Goal: Information Seeking & Learning: Learn about a topic

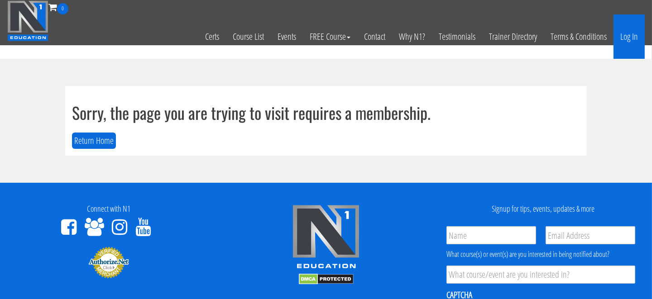
click at [635, 31] on link "Log In" at bounding box center [628, 36] width 31 height 44
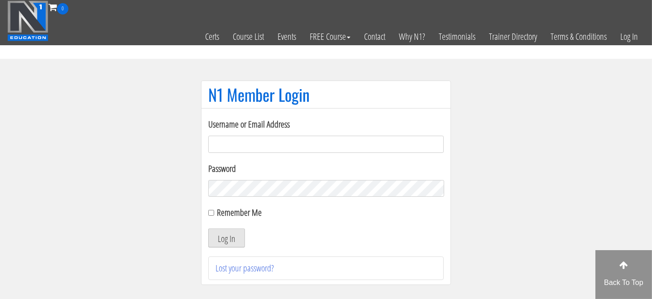
type input "Kirk@transformtraining.md"
click at [232, 234] on button "Log In" at bounding box center [226, 237] width 37 height 19
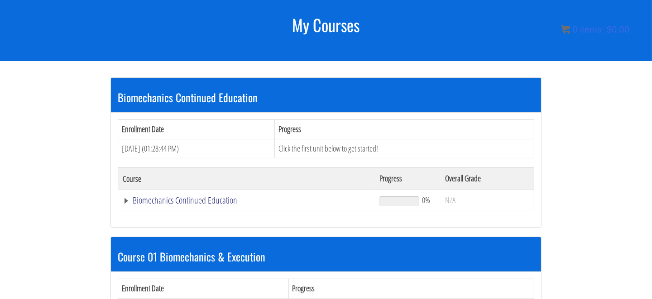
scroll to position [116, 0]
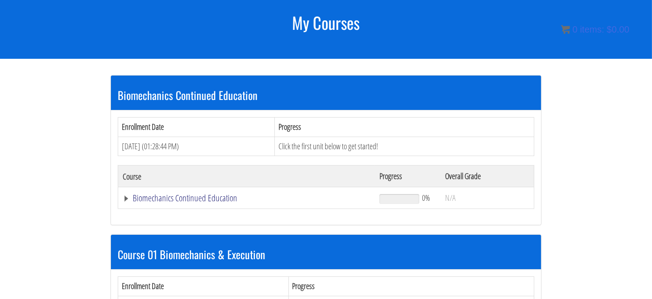
click at [180, 197] on link "Biomechanics Continued Education" at bounding box center [246, 198] width 247 height 9
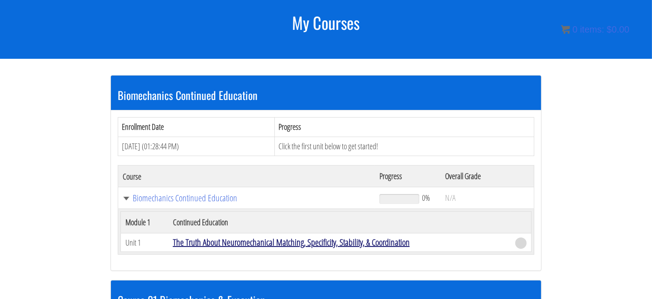
click at [252, 241] on link "The Truth About Neuromechanical Matching, Specificity, Stability, & Coordination" at bounding box center [291, 242] width 237 height 12
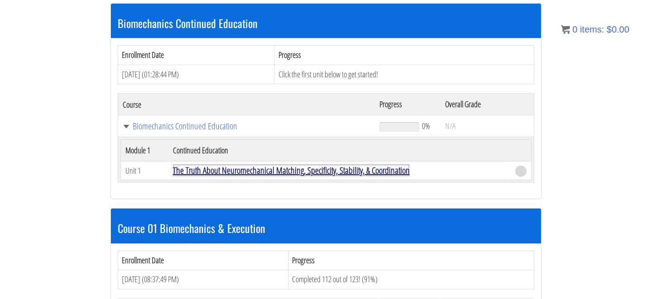
scroll to position [206, 0]
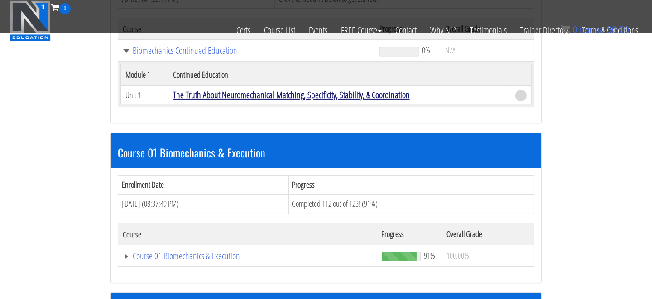
click at [236, 94] on link "The Truth About Neuromechanical Matching, Specificity, Stability, & Coordination" at bounding box center [291, 95] width 237 height 12
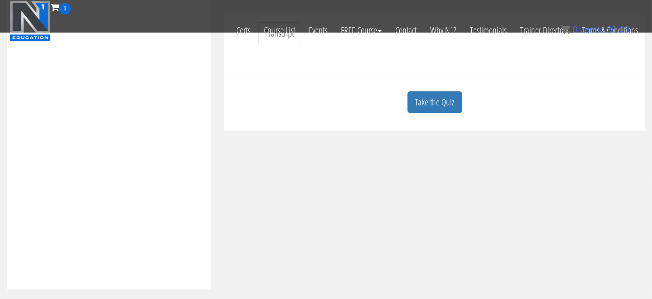
scroll to position [284, 0]
click at [425, 102] on link "Take the Quiz" at bounding box center [434, 101] width 55 height 22
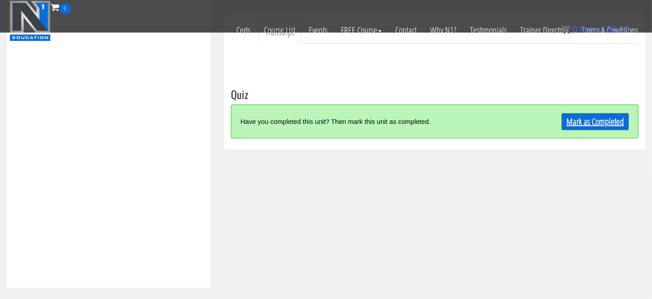
click at [584, 118] on link "Mark as Completed" at bounding box center [594, 121] width 67 height 17
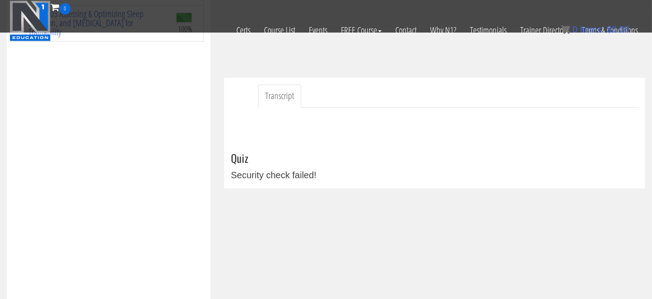
scroll to position [273, 0]
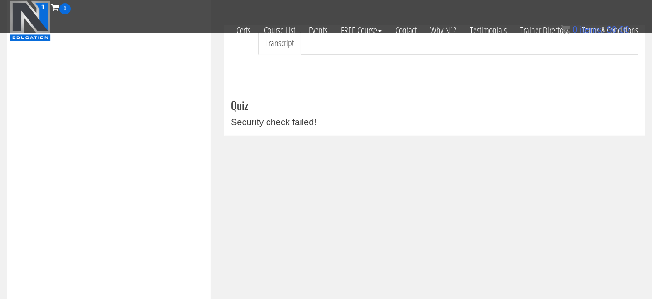
click at [271, 122] on div "Security check failed!" at bounding box center [434, 122] width 407 height 14
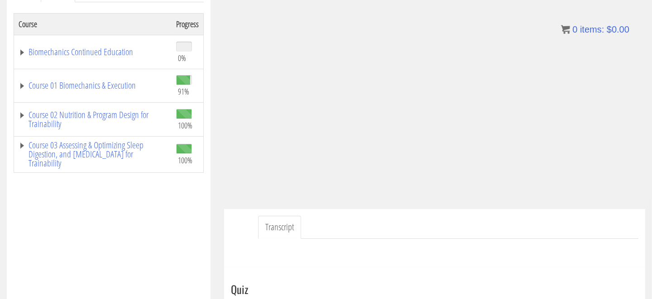
scroll to position [150, 0]
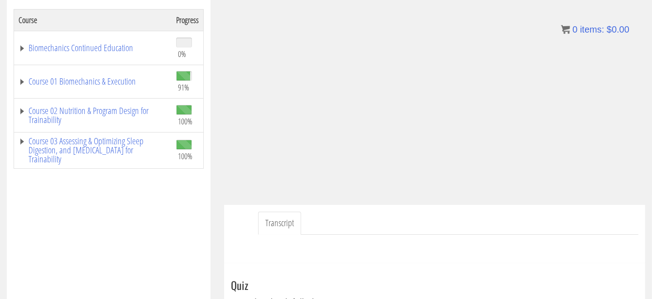
click at [275, 223] on link "Transcript" at bounding box center [279, 223] width 43 height 23
click at [578, 259] on div "Transcript" at bounding box center [434, 234] width 421 height 58
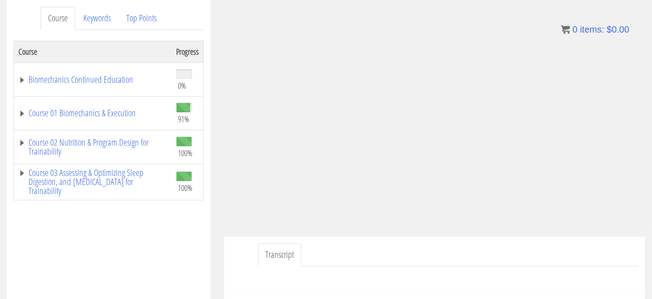
scroll to position [4, 0]
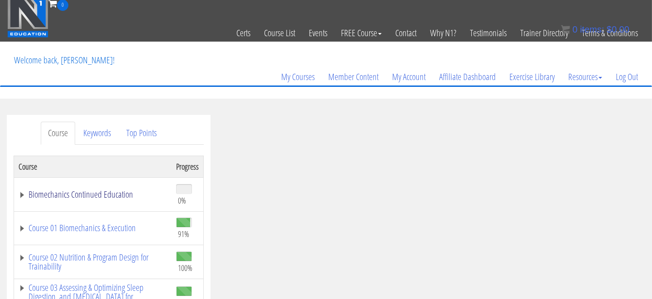
click at [127, 192] on link "Biomechanics Continued Education" at bounding box center [93, 194] width 148 height 9
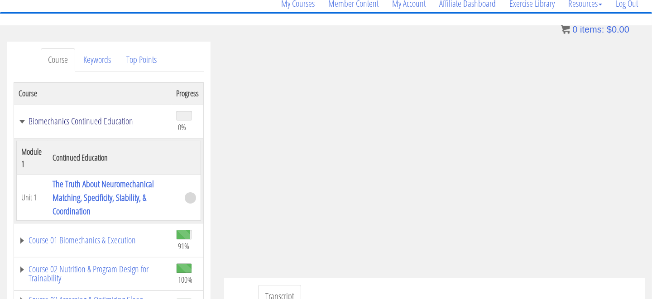
scroll to position [94, 0]
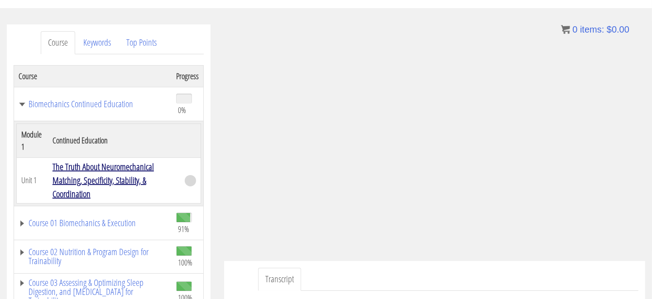
click at [95, 178] on link "The Truth About Neuromechanical Matching, Specificity, Stability, & Coordination" at bounding box center [102, 180] width 101 height 39
click at [107, 173] on link "The Truth About Neuromechanical Matching, Specificity, Stability, & Coordination" at bounding box center [102, 180] width 101 height 39
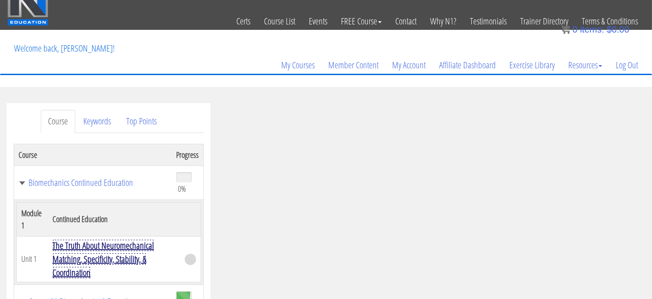
scroll to position [0, 0]
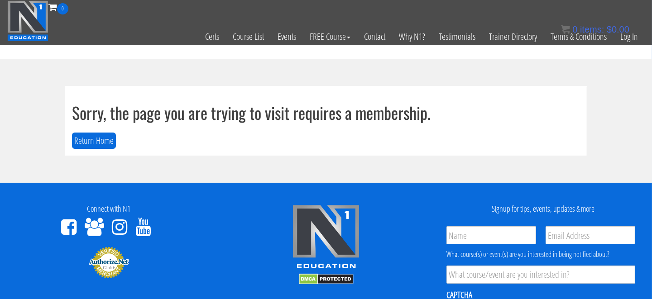
click at [628, 36] on div "0 items: $ 0.00" at bounding box center [595, 30] width 68 height 14
click at [626, 38] on link "Log In" at bounding box center [628, 36] width 31 height 44
click at [102, 141] on button "Return Home" at bounding box center [94, 141] width 44 height 17
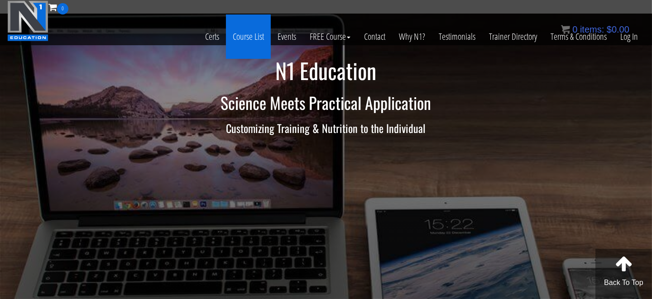
click at [241, 37] on link "Course List" at bounding box center [248, 36] width 45 height 44
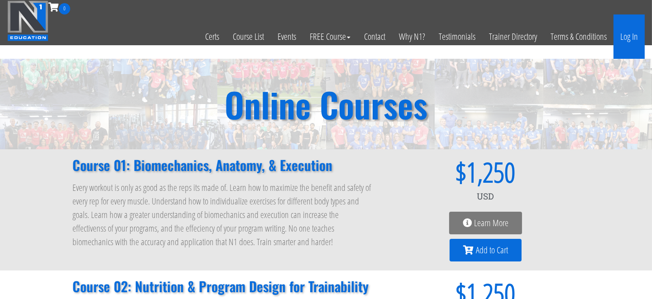
click at [635, 37] on link "Log In" at bounding box center [628, 36] width 31 height 44
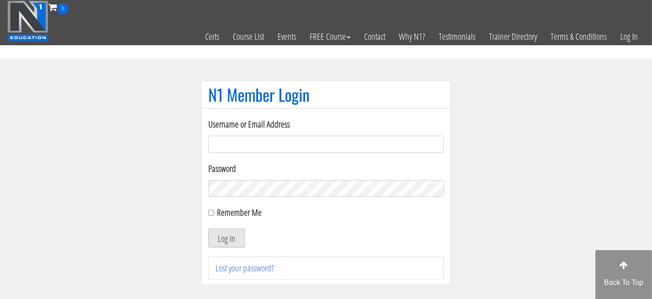
type input "Kirk@transformtraining.md"
click at [223, 238] on button "Log In" at bounding box center [226, 237] width 37 height 19
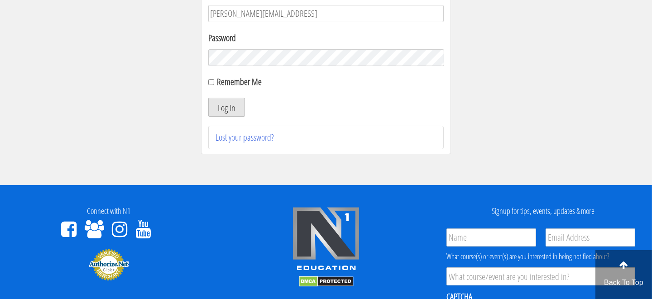
scroll to position [136, 0]
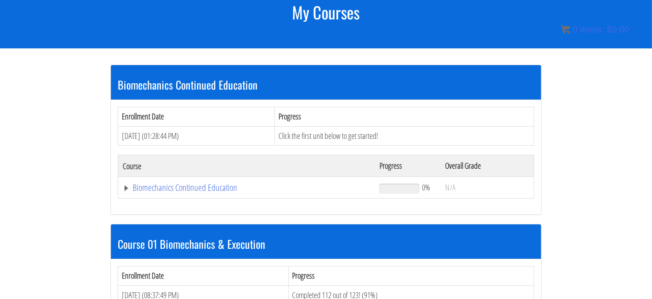
scroll to position [136, 0]
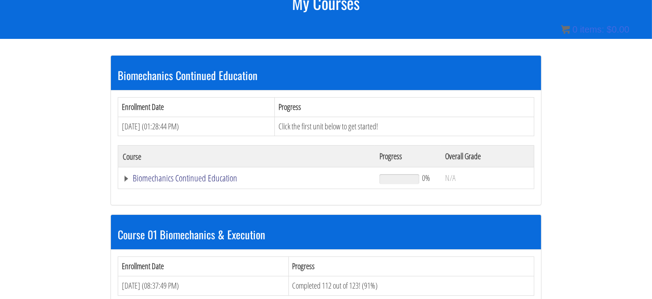
click at [181, 179] on link "Biomechanics Continued Education" at bounding box center [246, 178] width 247 height 9
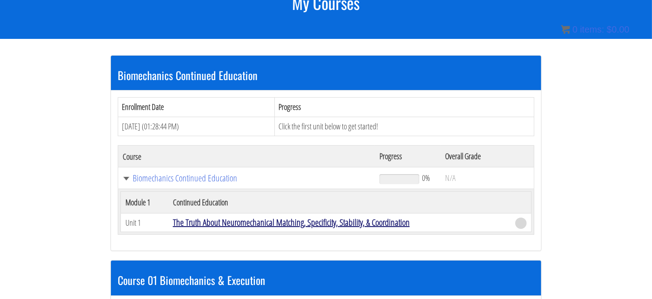
click at [266, 222] on link "The Truth About Neuromechanical Matching, Specificity, Stability, & Coordination" at bounding box center [291, 222] width 237 height 12
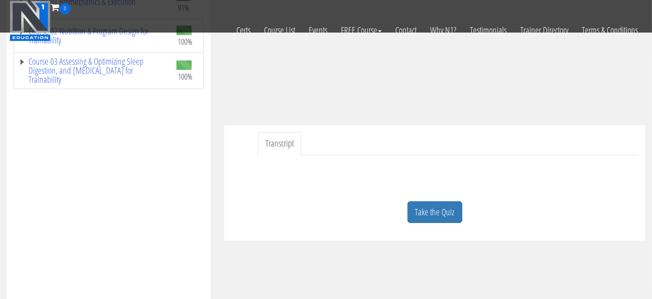
scroll to position [226, 0]
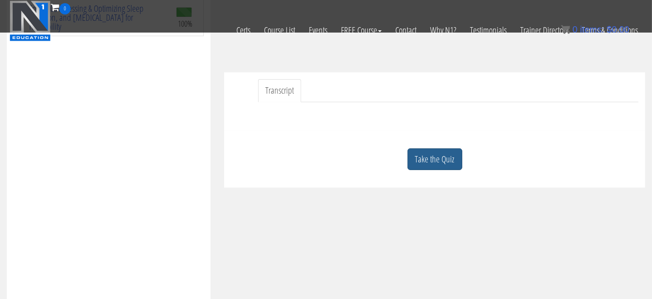
click at [433, 157] on link "Take the Quiz" at bounding box center [434, 159] width 55 height 22
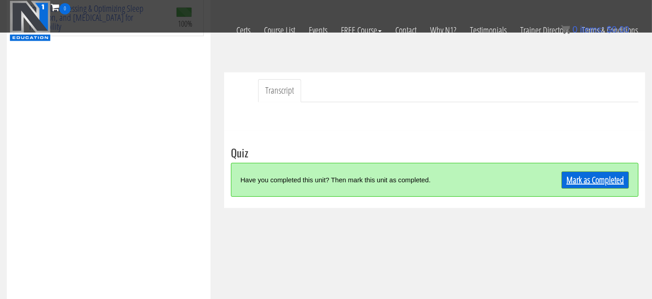
click at [605, 181] on link "Mark as Completed" at bounding box center [594, 179] width 67 height 17
